Goal: Navigation & Orientation: Understand site structure

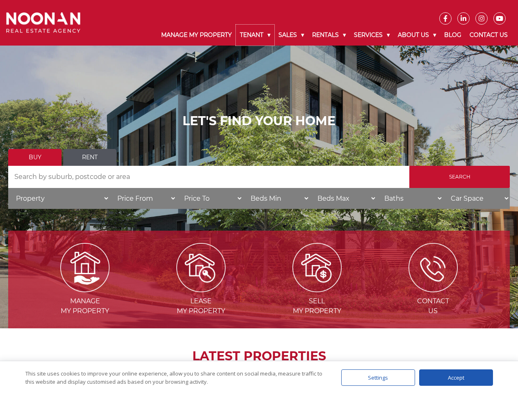
click at [255, 35] on link "Tenant" at bounding box center [255, 35] width 39 height 21
click at [292, 35] on link "Sales" at bounding box center [291, 35] width 34 height 21
click at [329, 35] on link "Rentals" at bounding box center [329, 35] width 42 height 21
click at [373, 35] on link "Services" at bounding box center [372, 35] width 44 height 21
click at [418, 35] on link "About Us" at bounding box center [417, 35] width 46 height 21
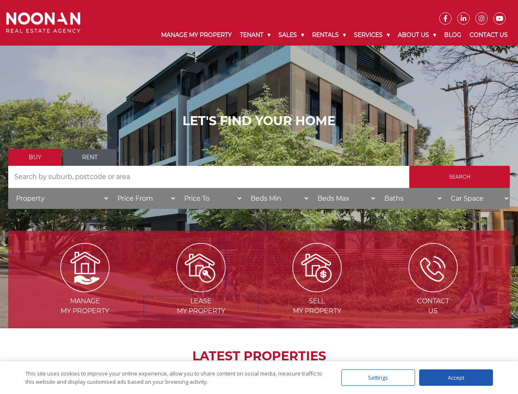
click at [201, 289] on img at bounding box center [200, 267] width 49 height 49
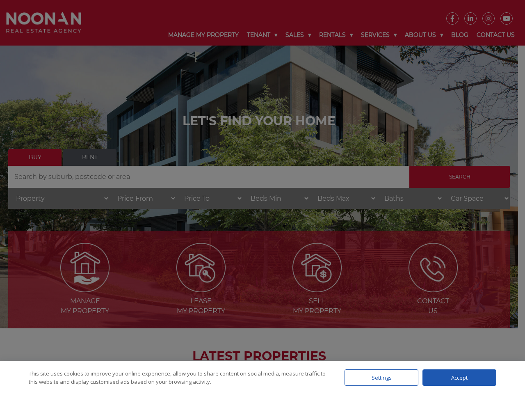
click at [378, 377] on div "Settings" at bounding box center [382, 377] width 74 height 16
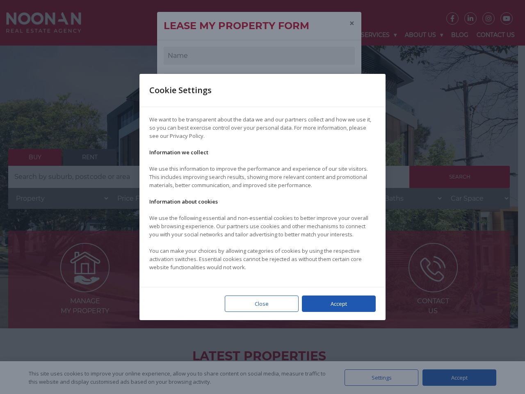
click at [456, 377] on div at bounding box center [262, 197] width 525 height 394
